Goal: Task Accomplishment & Management: Use online tool/utility

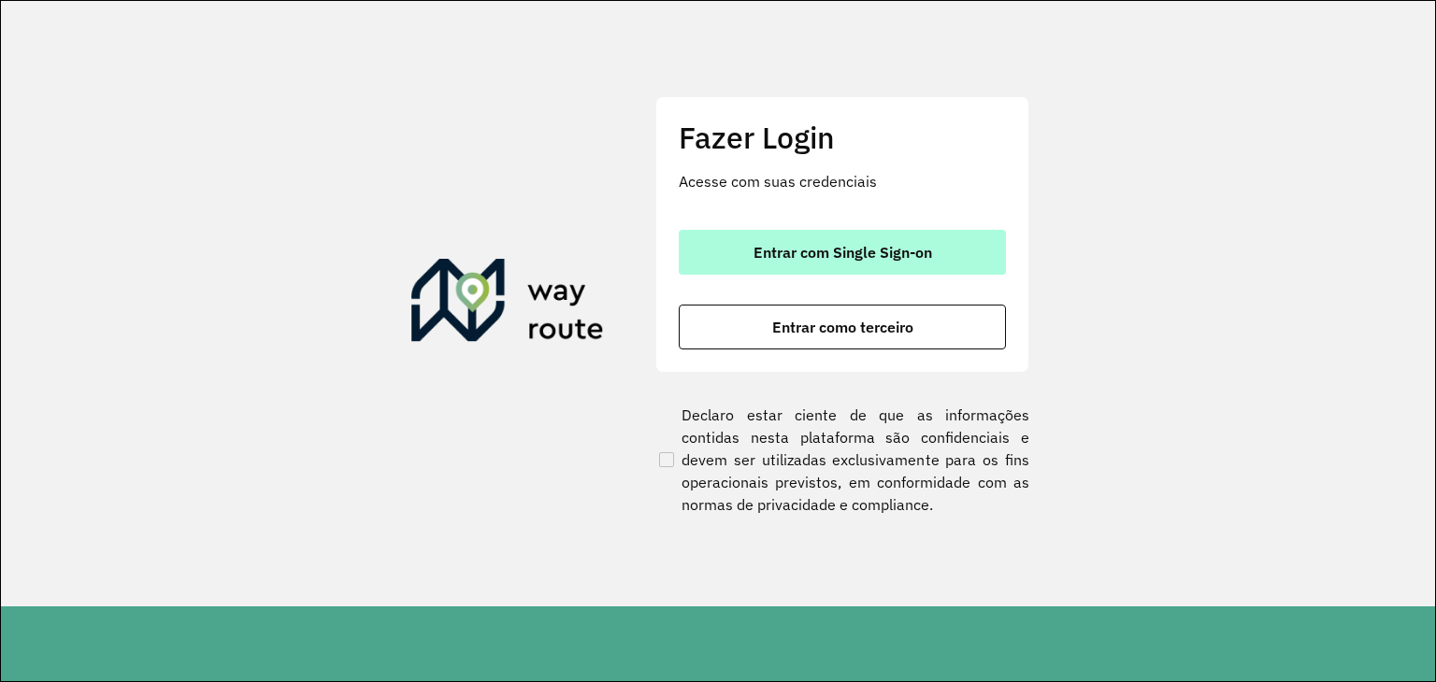
click at [933, 238] on button "Entrar com Single Sign-on" at bounding box center [842, 252] width 327 height 45
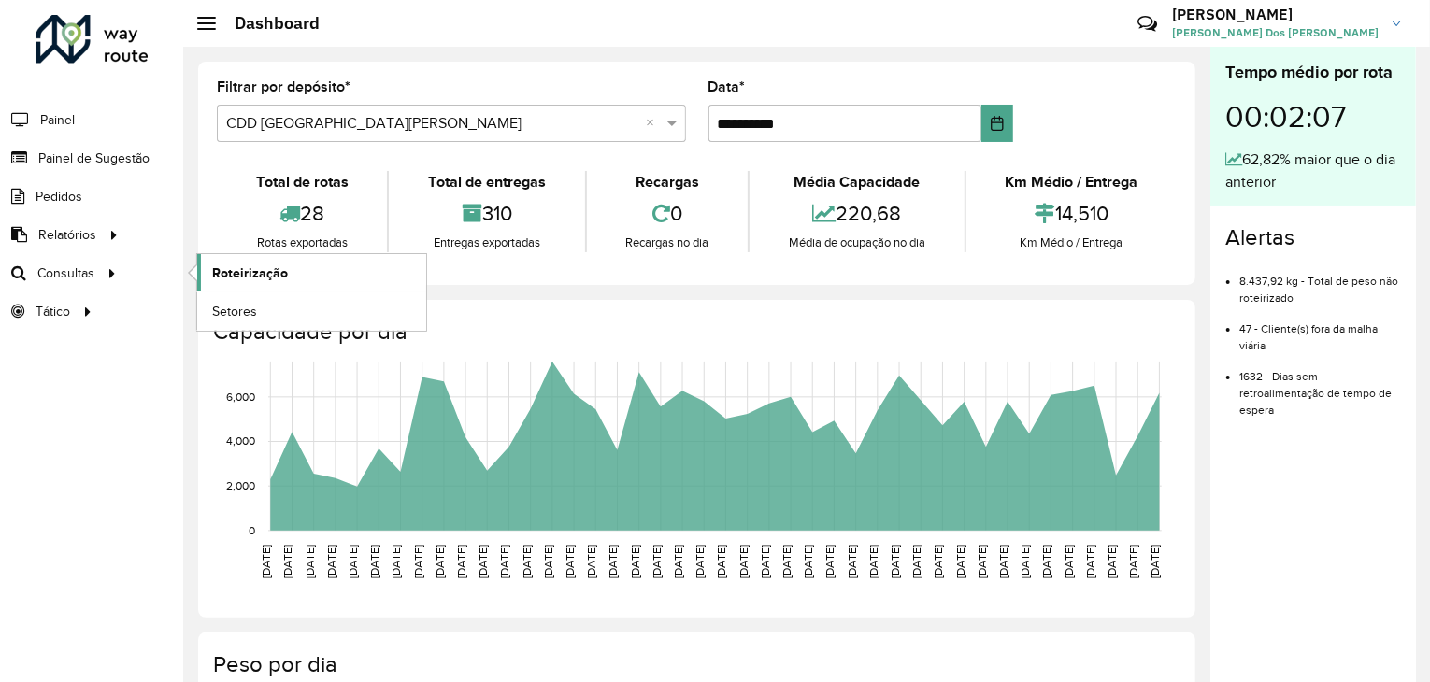
click at [292, 261] on link "Roteirização" at bounding box center [311, 272] width 229 height 37
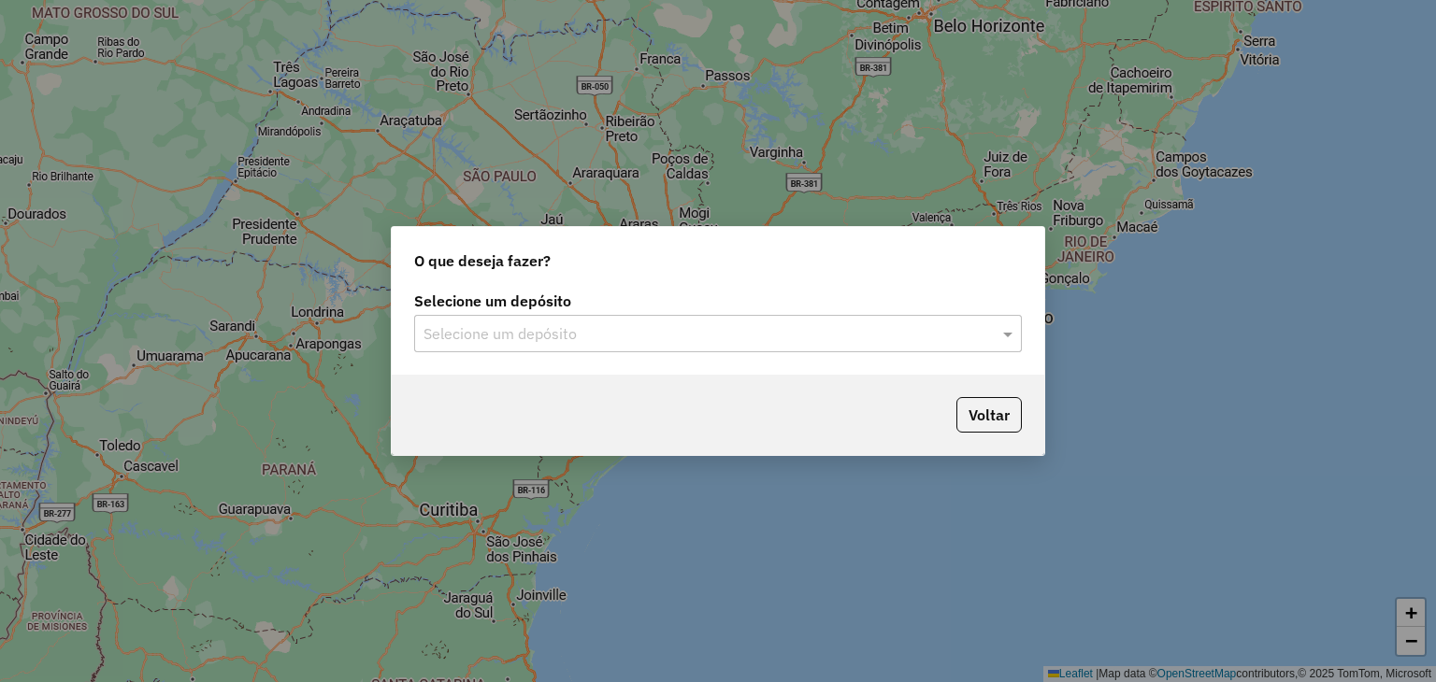
click at [570, 345] on div "Selecione um depósito" at bounding box center [718, 333] width 608 height 37
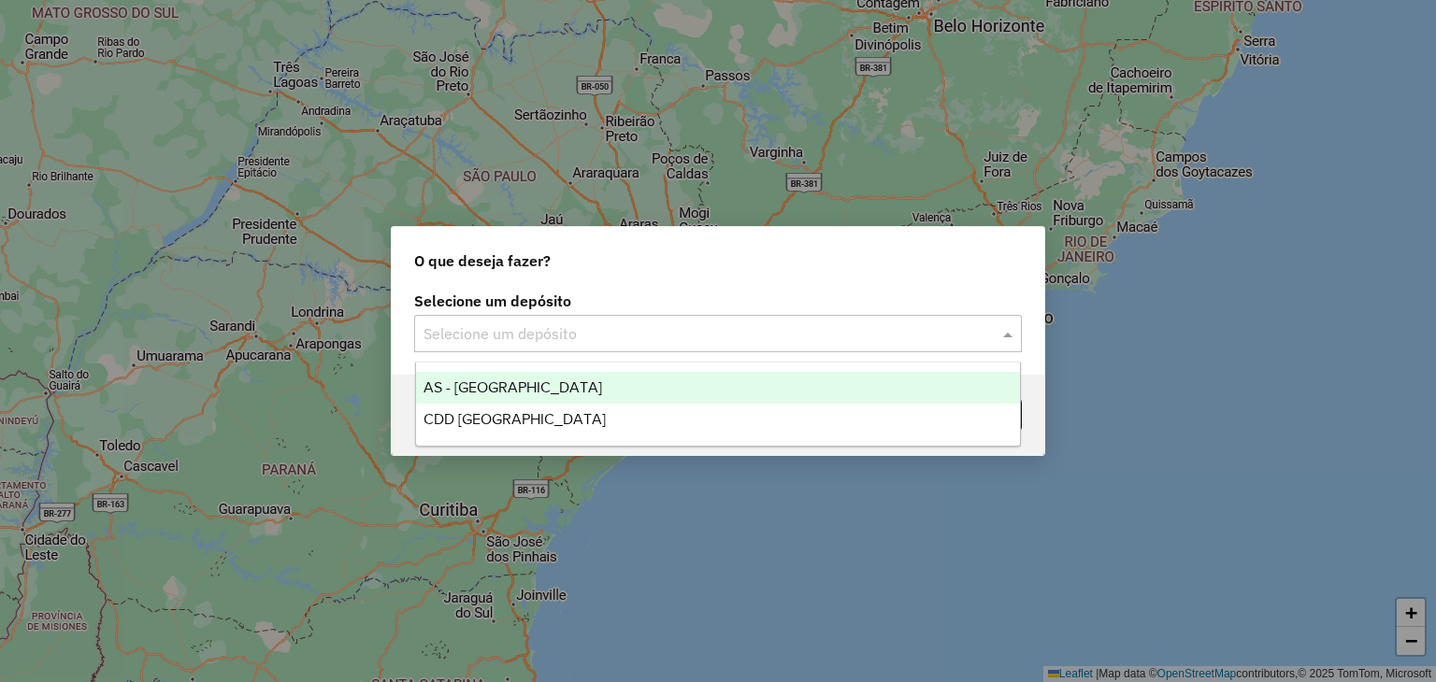
click at [580, 401] on div "AS - Santa Cruz do Sul" at bounding box center [718, 388] width 605 height 32
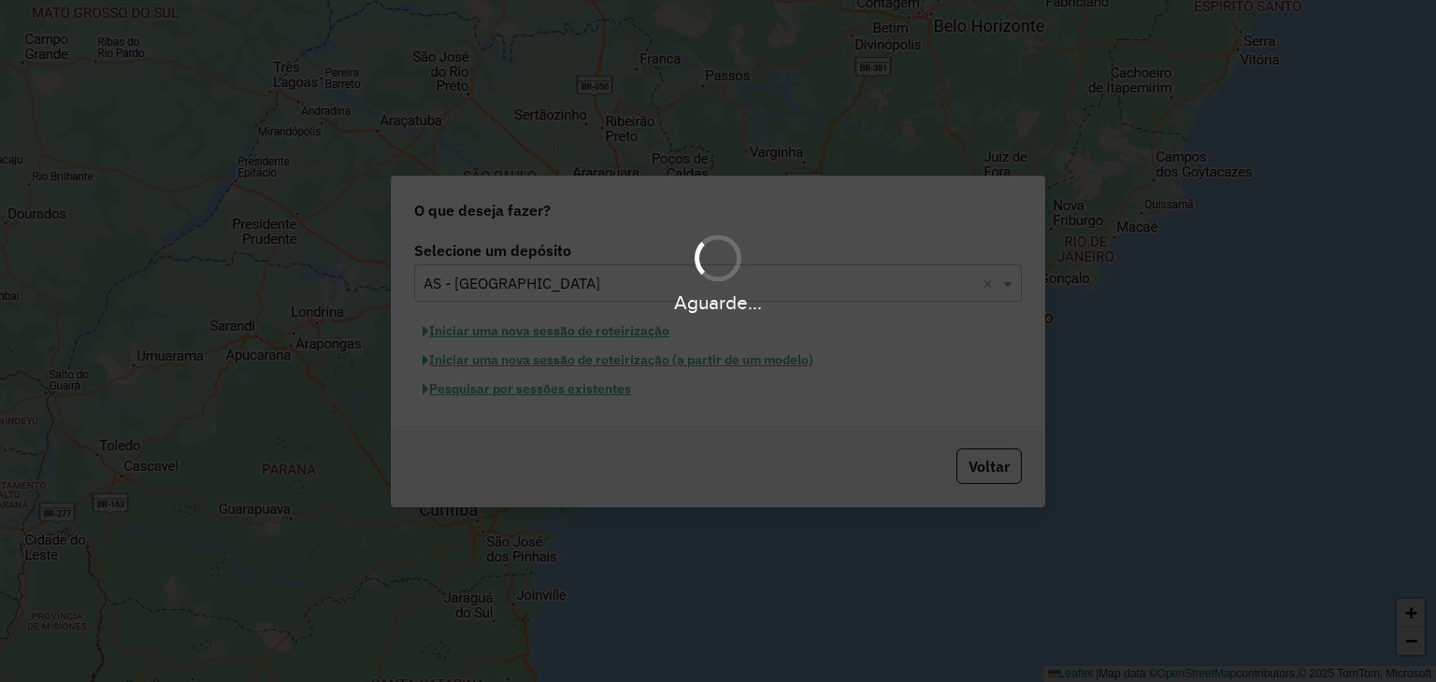
click at [647, 282] on div "Aguarde..." at bounding box center [718, 272] width 1436 height 89
click at [646, 283] on div "Aguarde..." at bounding box center [718, 272] width 1436 height 89
click at [755, 236] on div "Aguarde..." at bounding box center [718, 272] width 1436 height 89
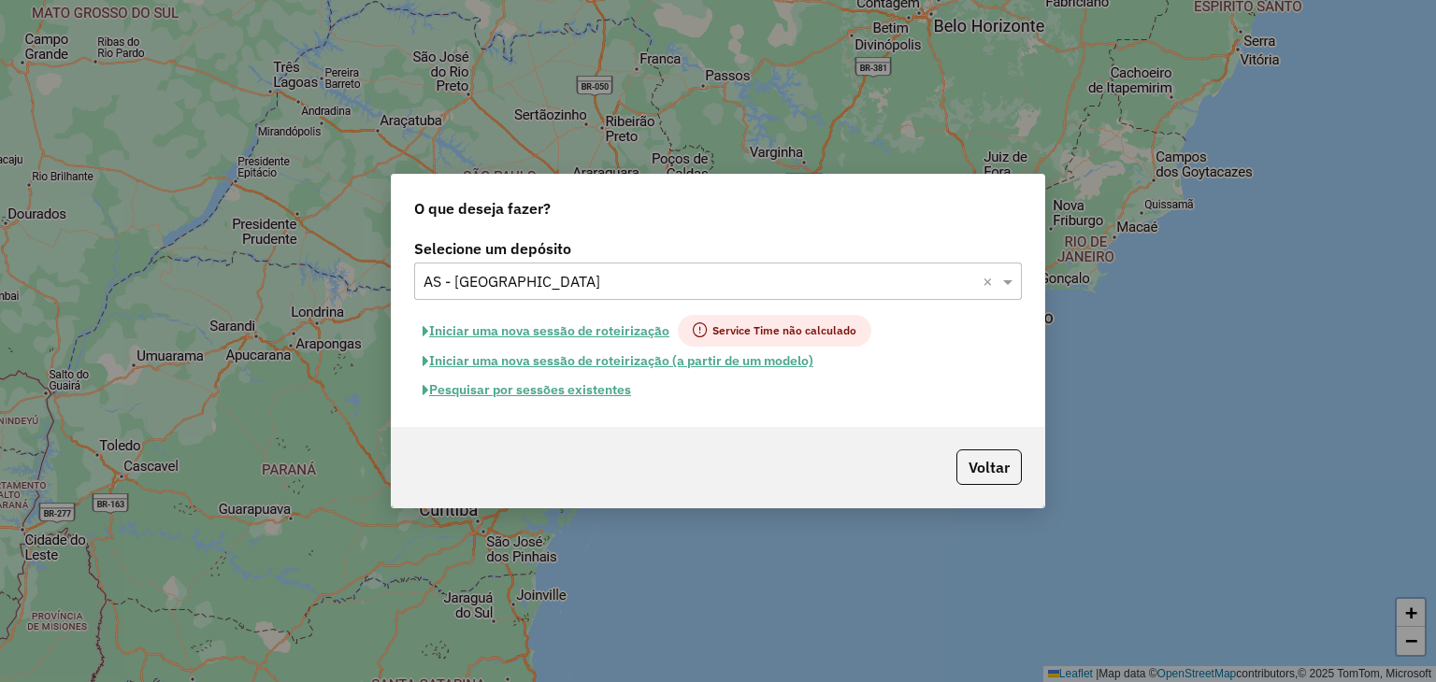
click at [769, 285] on input "text" at bounding box center [699, 282] width 552 height 22
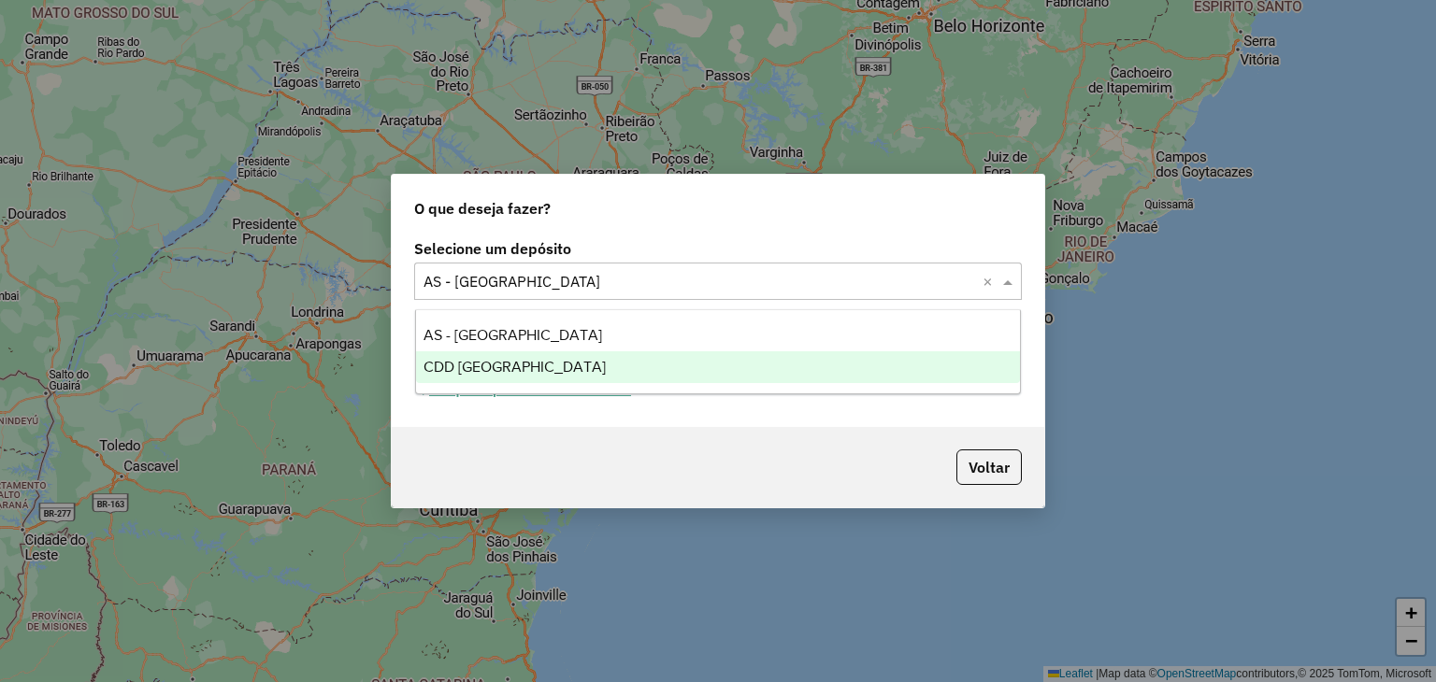
click at [659, 367] on div "CDD [GEOGRAPHIC_DATA]" at bounding box center [718, 367] width 605 height 32
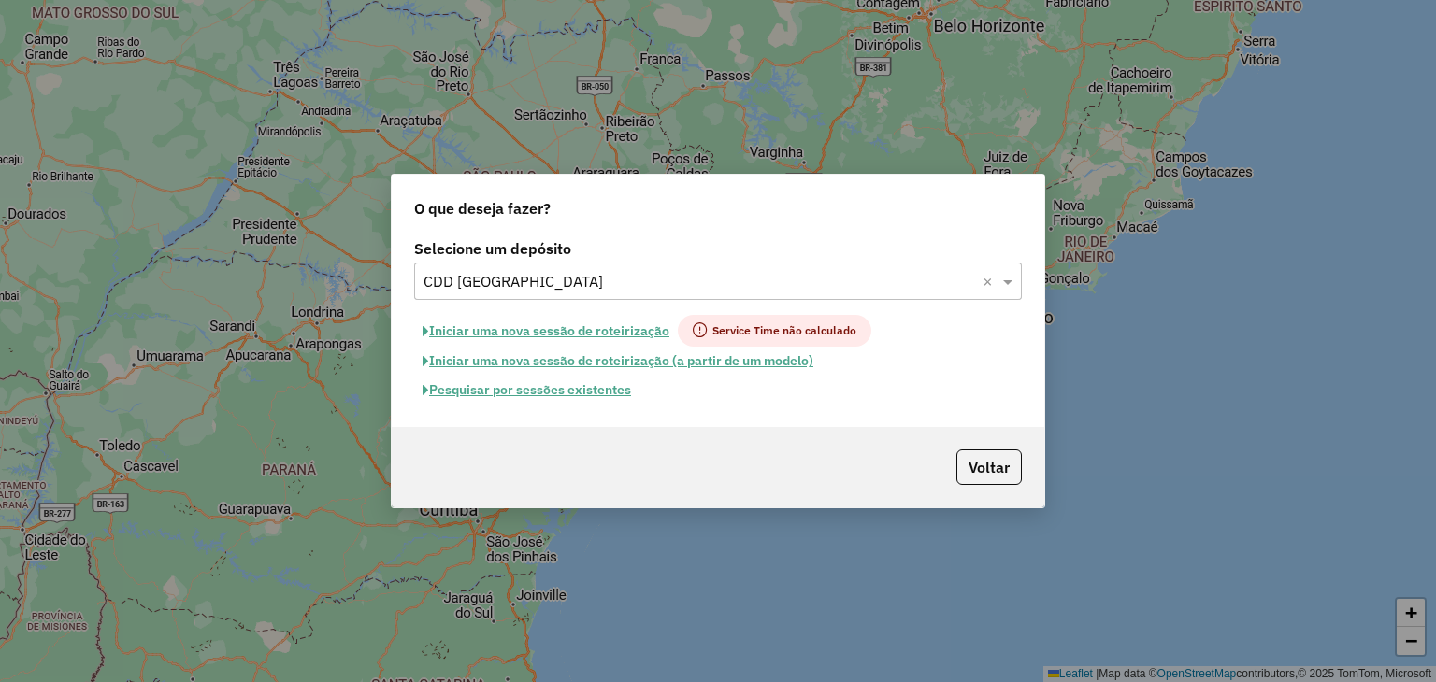
click at [496, 390] on button "Pesquisar por sessões existentes" at bounding box center [526, 390] width 225 height 29
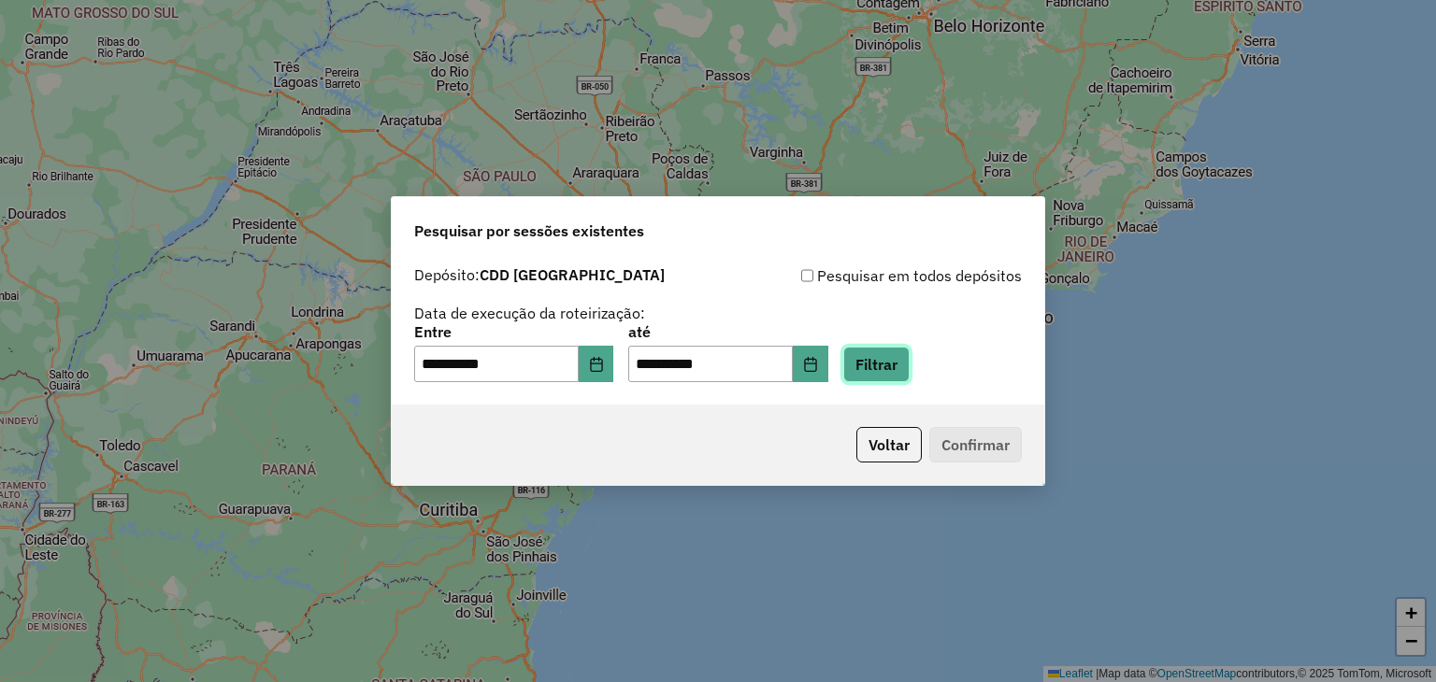
click at [881, 371] on button "Filtrar" at bounding box center [876, 365] width 66 height 36
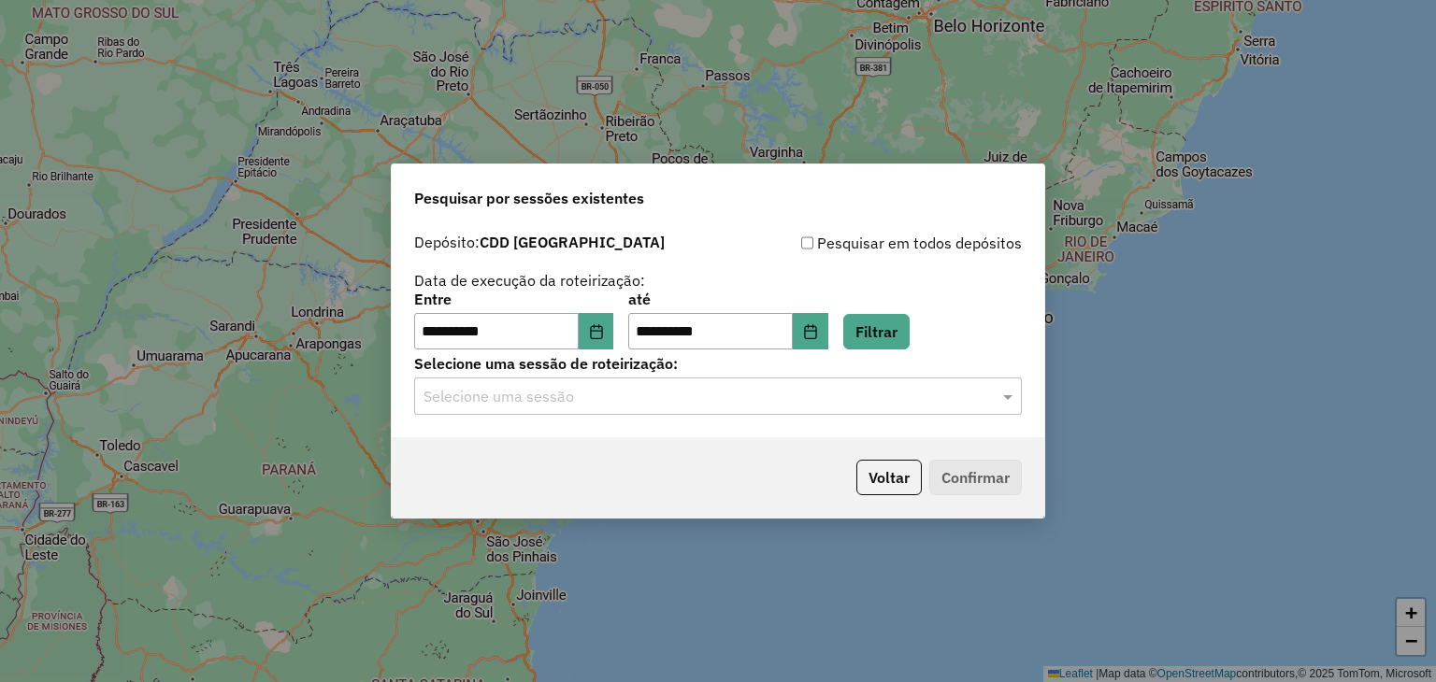
click at [623, 405] on input "text" at bounding box center [699, 397] width 552 height 22
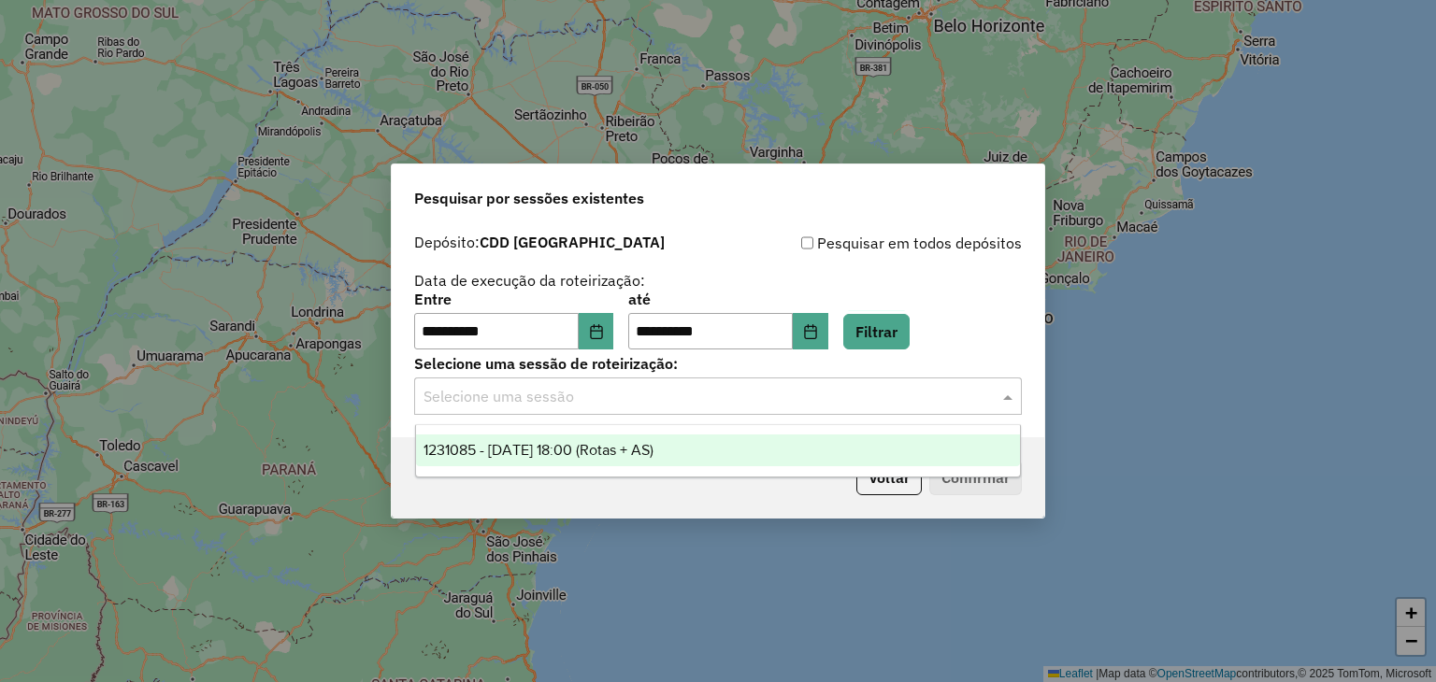
click at [604, 445] on span "1231085 - 19/08/2025 18:00 (Rotas + AS)" at bounding box center [538, 450] width 230 height 16
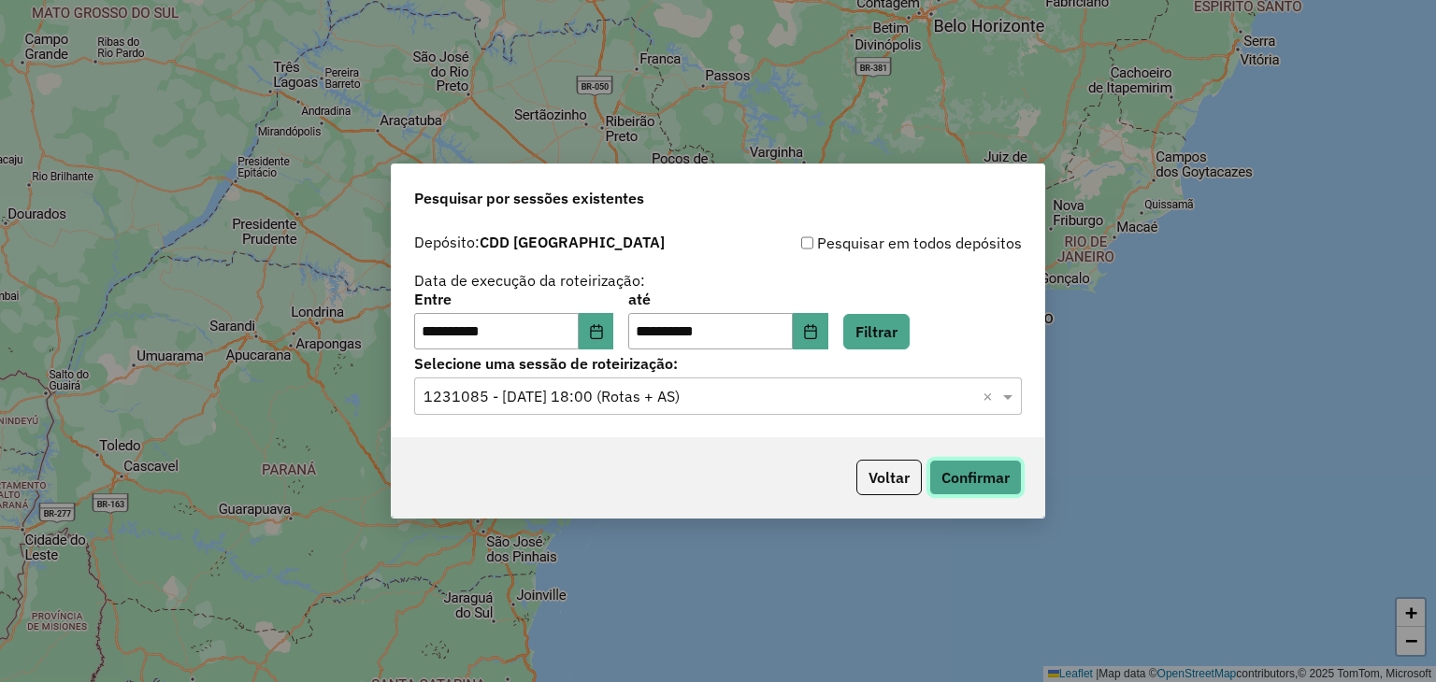
click at [960, 476] on button "Confirmar" at bounding box center [975, 478] width 93 height 36
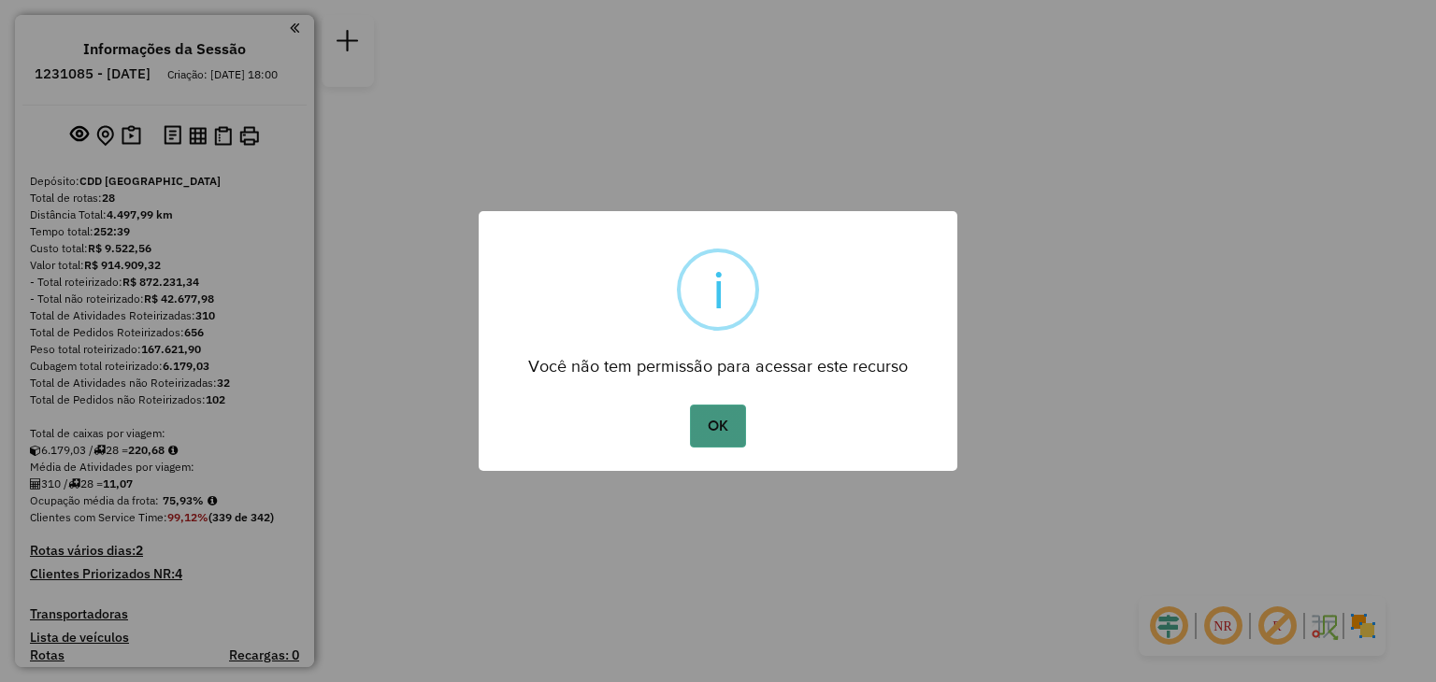
click at [738, 435] on button "OK" at bounding box center [717, 426] width 55 height 43
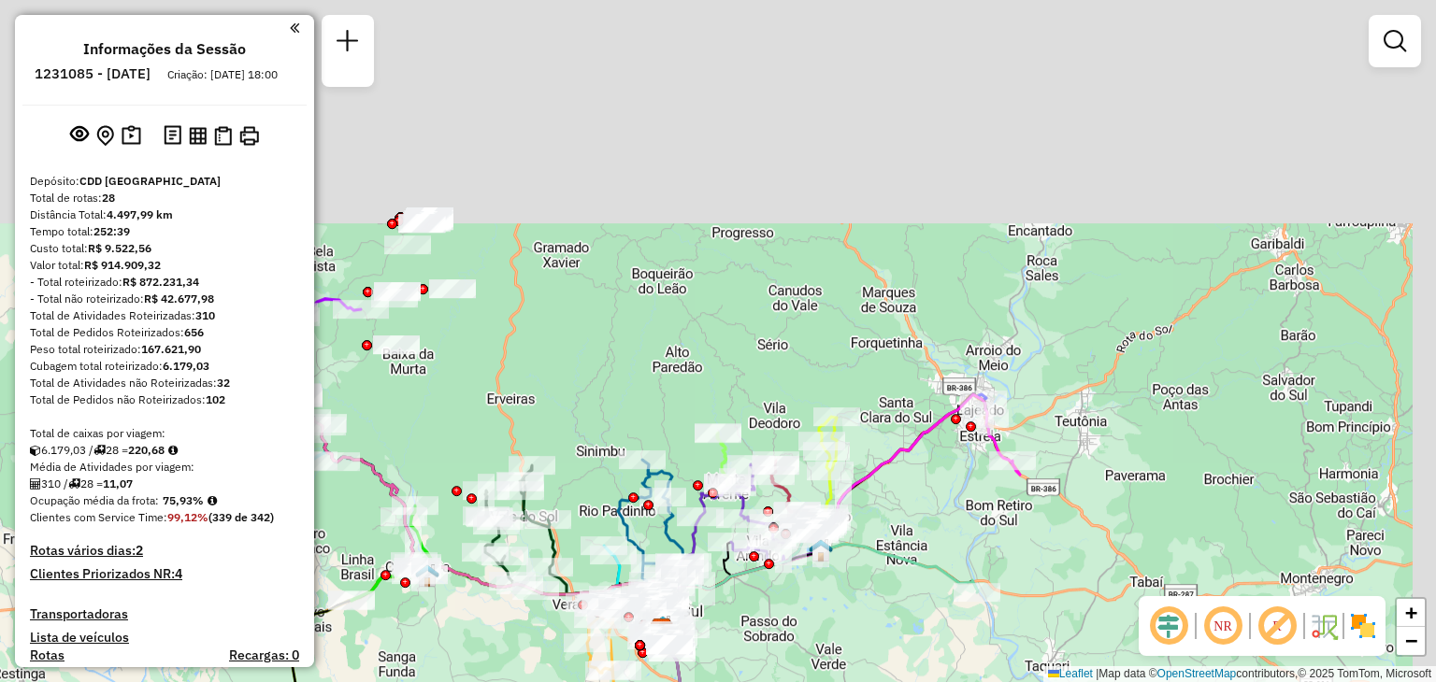
drag, startPoint x: 818, startPoint y: 322, endPoint x: 760, endPoint y: 611, distance: 295.5
click at [760, 611] on div "Janela de atendimento Grade de atendimento Capacidade Transportadoras Veículos …" at bounding box center [718, 341] width 1436 height 682
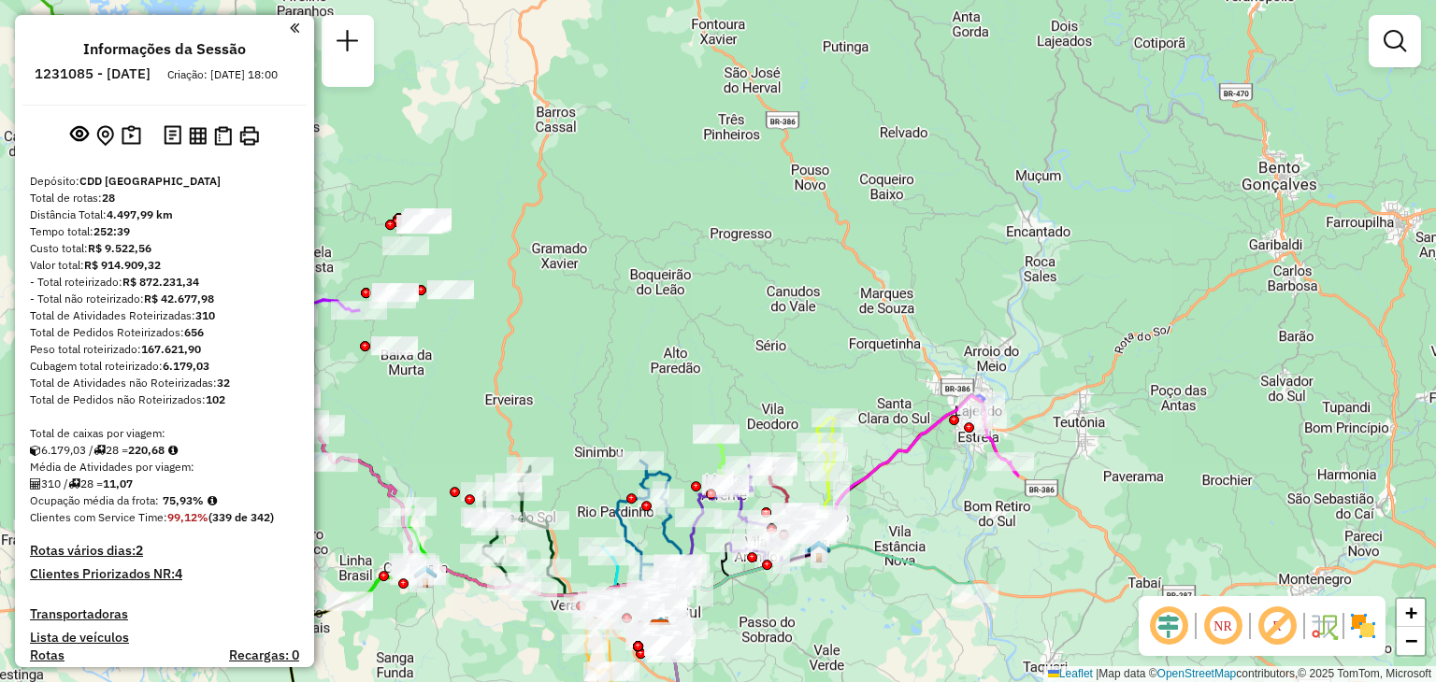
click at [1353, 615] on img at bounding box center [1363, 626] width 30 height 30
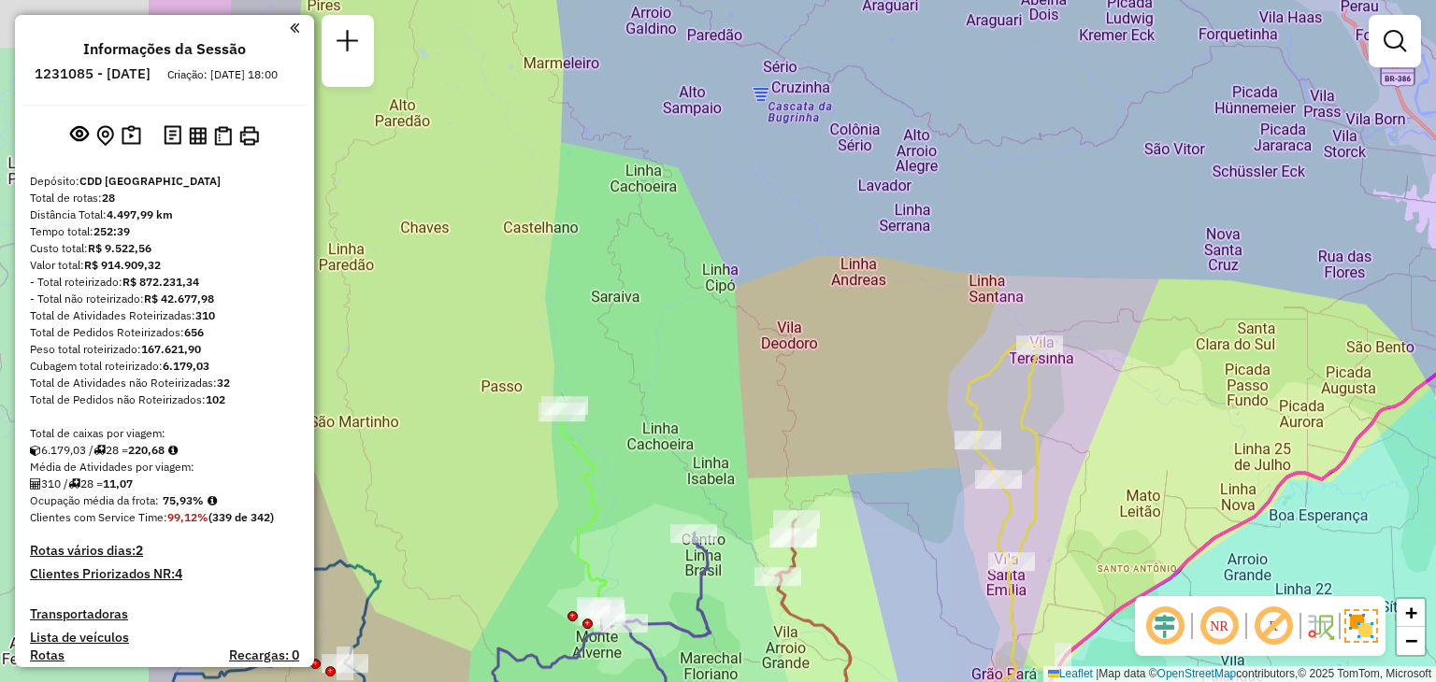
drag, startPoint x: 594, startPoint y: 498, endPoint x: 882, endPoint y: 527, distance: 290.3
click at [882, 527] on div "Janela de atendimento Grade de atendimento Capacidade Transportadoras Veículos …" at bounding box center [718, 341] width 1436 height 682
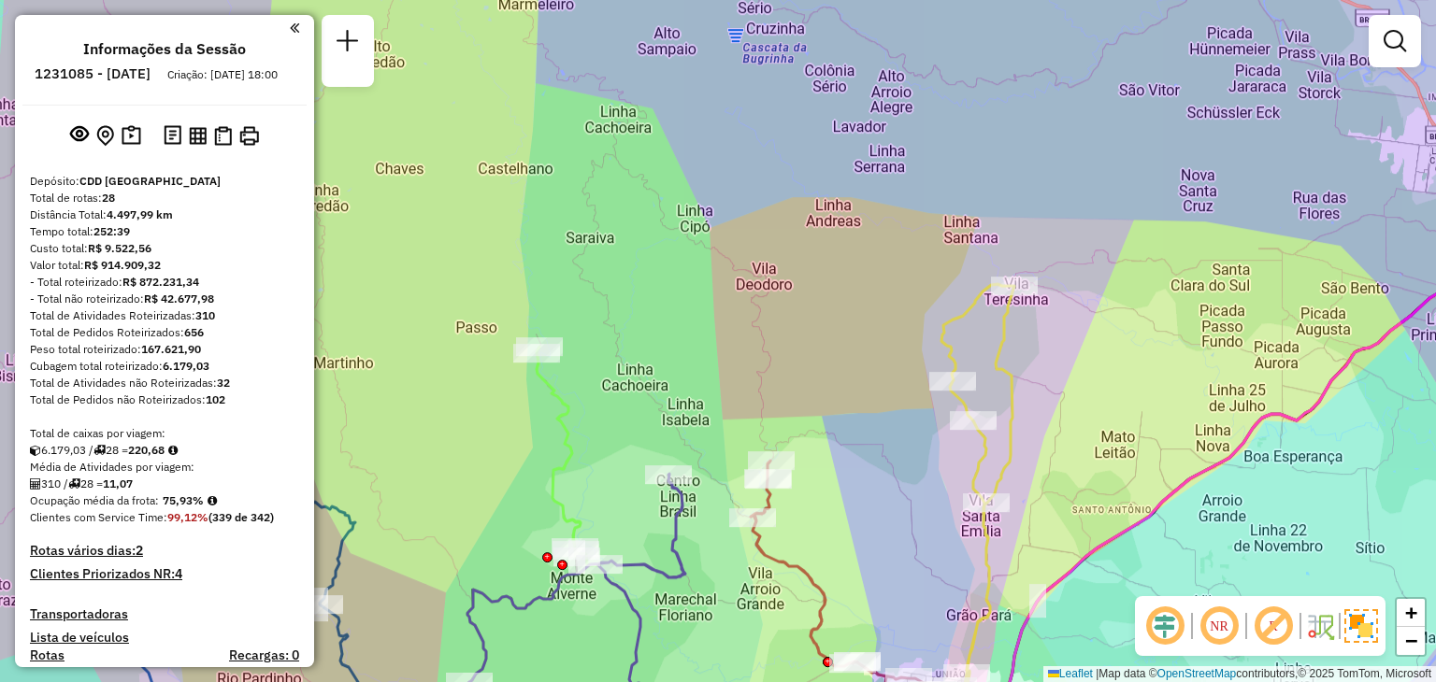
drag, startPoint x: 1162, startPoint y: 477, endPoint x: 1140, endPoint y: 414, distance: 66.2
click at [1140, 414] on div "Janela de atendimento Grade de atendimento Capacidade Transportadoras Veículos …" at bounding box center [718, 341] width 1436 height 682
